Goal: Connect with others: Establish contact or relationships with other users

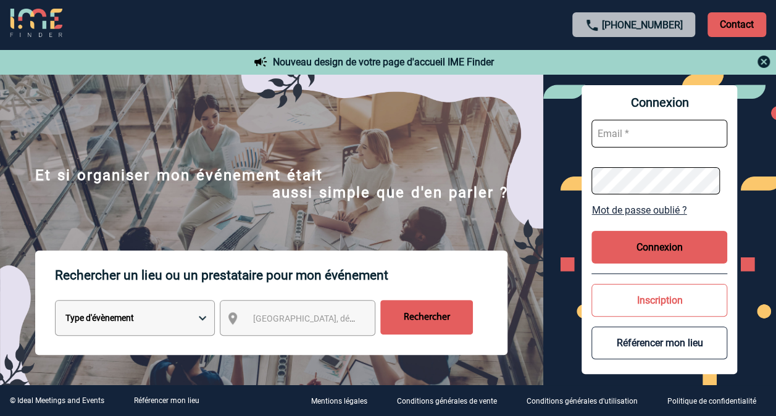
click at [626, 123] on input "text" at bounding box center [659, 134] width 136 height 28
type input "alegoff@solventum.com"
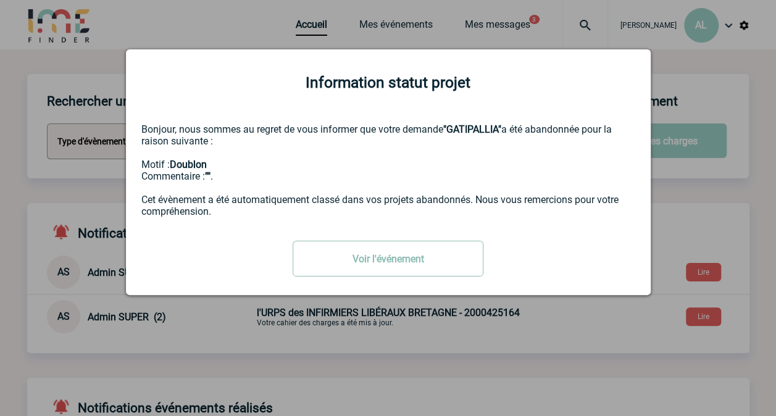
click at [391, 265] on link "Voir l'événement" at bounding box center [388, 259] width 191 height 36
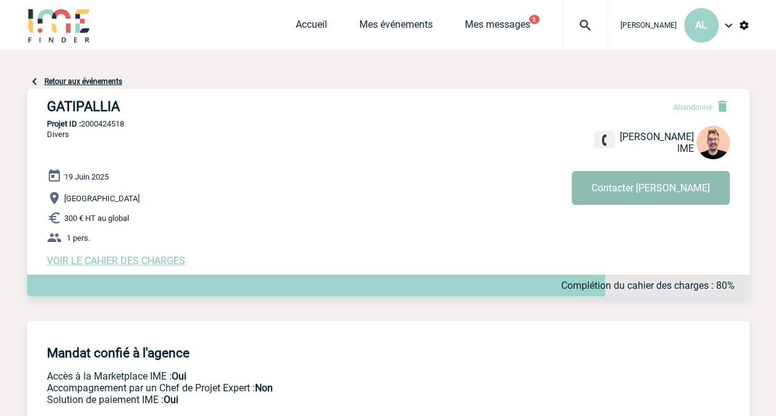
click at [701, 190] on button "Contacter [PERSON_NAME]" at bounding box center [651, 188] width 158 height 34
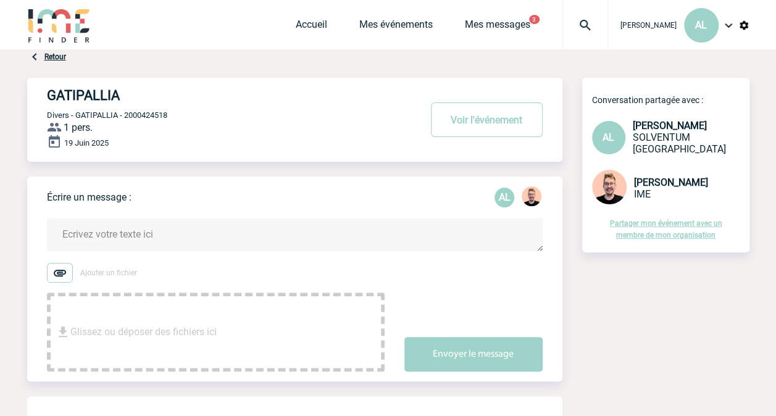
click at [117, 229] on textarea at bounding box center [295, 235] width 496 height 33
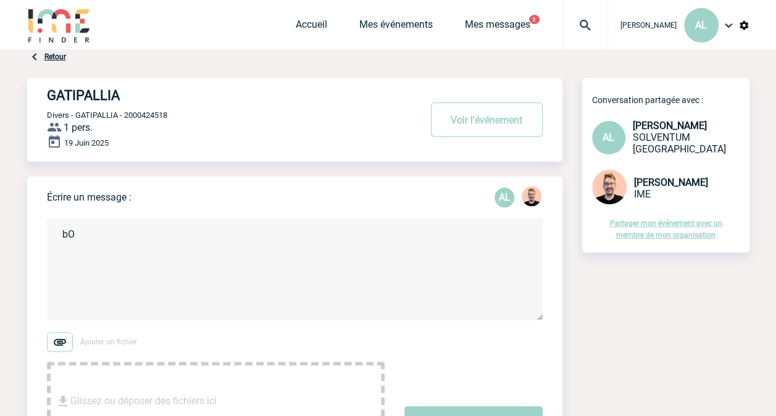
type textarea "b"
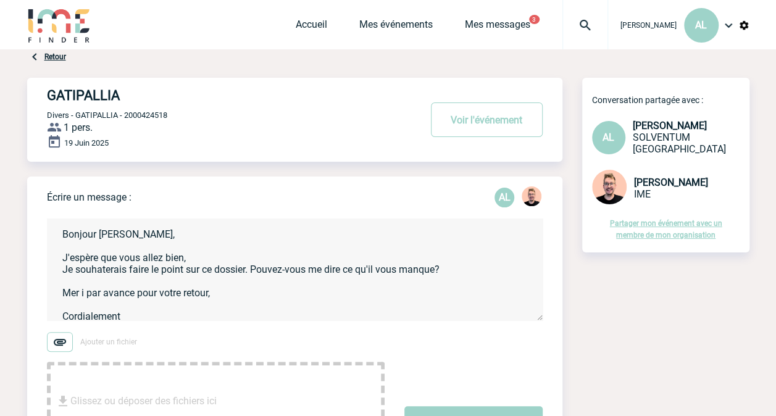
drag, startPoint x: 65, startPoint y: 259, endPoint x: 217, endPoint y: 306, distance: 159.5
click at [217, 306] on textarea "Bonjour Stefan, J'espère que vous allez bien, Je souhaterais faire le point sur…" at bounding box center [295, 270] width 496 height 102
click at [217, 300] on textarea "Bonjour Stefan, J'espère que vous allez bien, Je souhaterais faire le point sur…" at bounding box center [295, 270] width 496 height 102
drag, startPoint x: 59, startPoint y: 259, endPoint x: 251, endPoint y: 300, distance: 195.8
click at [249, 300] on textarea "Bonjour Stefan, J'espère que vous allez bien, Je souhaterais faire le point sur…" at bounding box center [295, 270] width 496 height 102
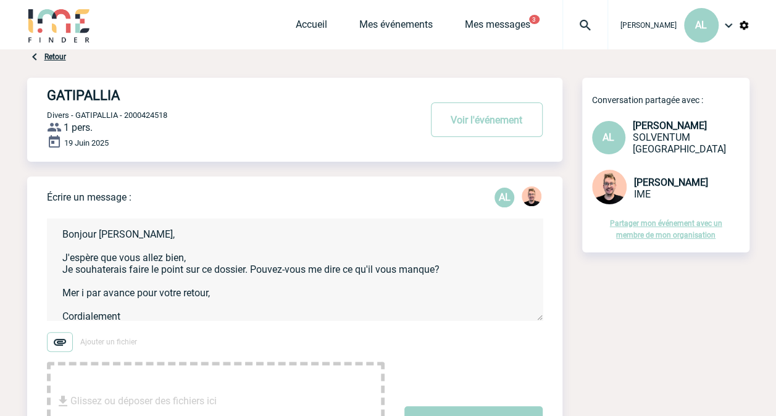
click at [102, 273] on textarea "Bonjour Stefan, J'espère que vous allez bien, Je souhaterais faire le point sur…" at bounding box center [295, 270] width 496 height 102
click at [372, 272] on textarea "Bonjour Stefan, J'espère que vous allez bien, Je souhaiterais faire le point su…" at bounding box center [295, 270] width 496 height 102
drag, startPoint x: 331, startPoint y: 291, endPoint x: 254, endPoint y: 278, distance: 77.7
click at [330, 291] on textarea "Bonjour Stefan, J'espère que vous allez bien, Je souhaiterais faire le point su…" at bounding box center [295, 270] width 496 height 102
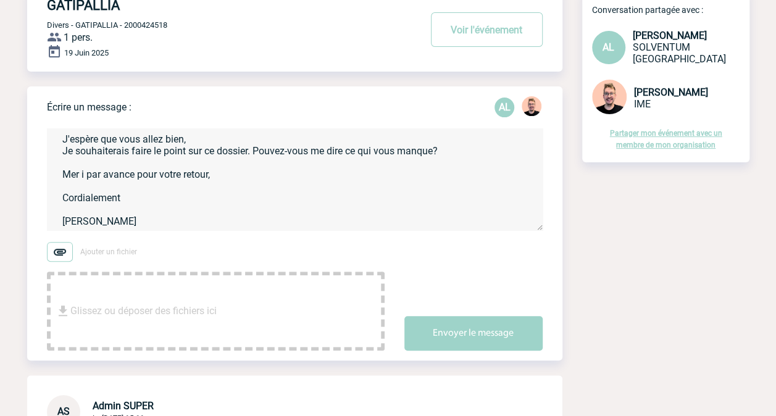
scroll to position [123, 0]
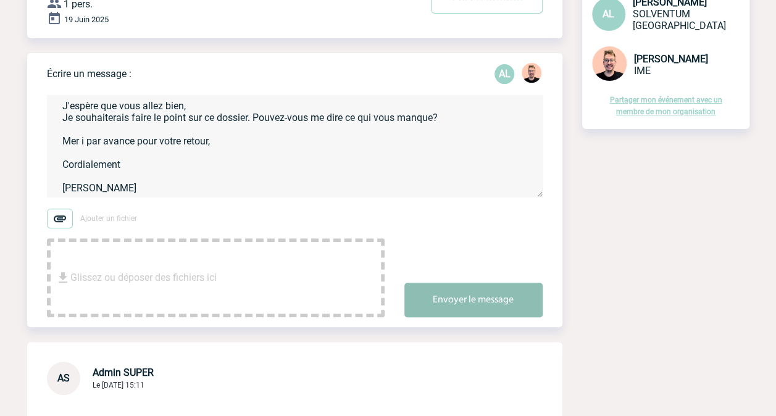
type textarea "Bonjour Stefan, J'espère que vous allez bien, Je souhaiterais faire le point su…"
click at [452, 298] on button "Envoyer le message" at bounding box center [473, 300] width 138 height 35
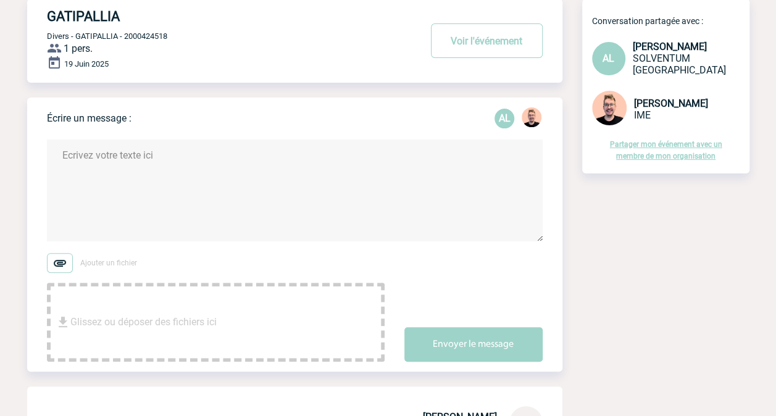
scroll to position [0, 0]
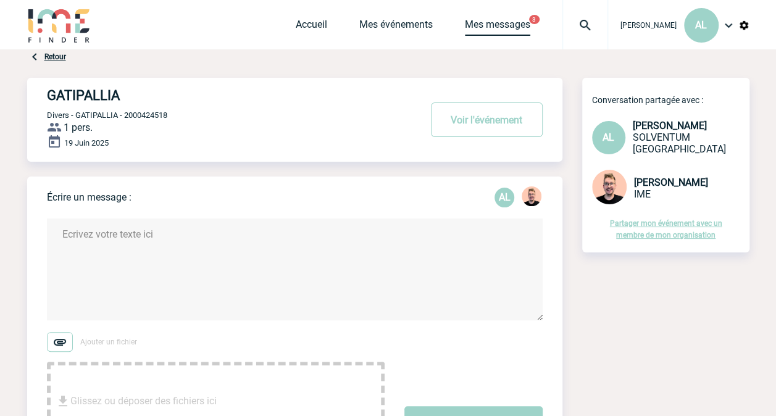
click at [496, 26] on link "Mes messages" at bounding box center [497, 27] width 65 height 17
